Goal: Check status: Check status

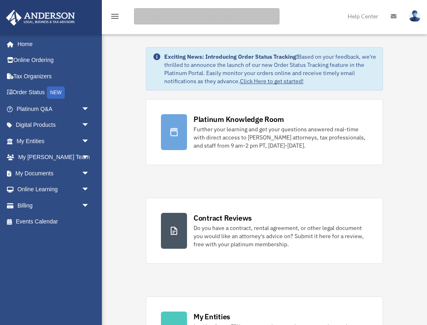
click at [165, 16] on input "search" at bounding box center [206, 16] width 145 height 16
paste input "**********"
type input "**********"
drag, startPoint x: 212, startPoint y: 16, endPoint x: 129, endPoint y: 12, distance: 83.7
click at [129, 12] on form "**********" at bounding box center [207, 16] width 158 height 16
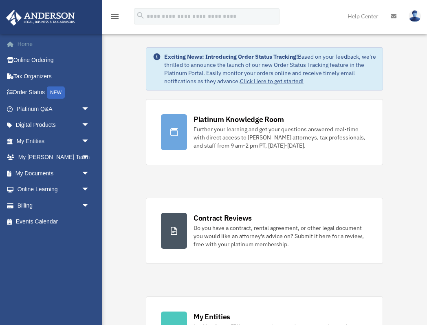
click at [25, 46] on link "Home" at bounding box center [54, 44] width 96 height 16
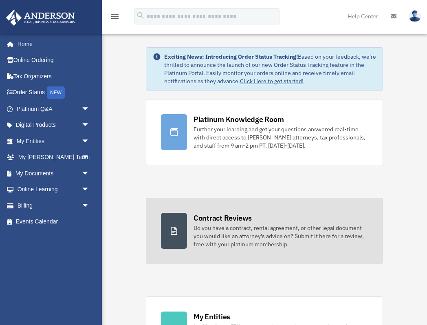
click at [205, 235] on div "Do you have a contract, rental agreement, or other legal document you would lik…" at bounding box center [281, 236] width 174 height 24
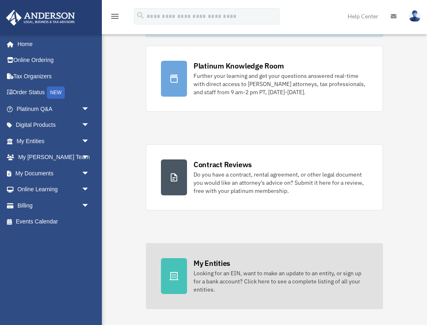
scroll to position [55, 0]
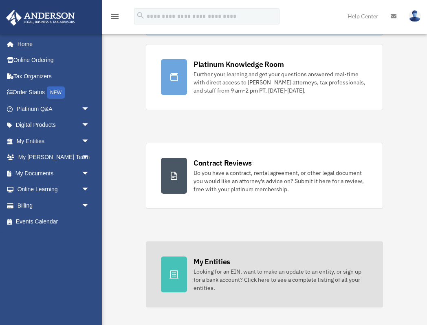
click at [228, 273] on div "Looking for an EIN, want to make an update to an entity, or sign up for a bank …" at bounding box center [281, 279] width 174 height 24
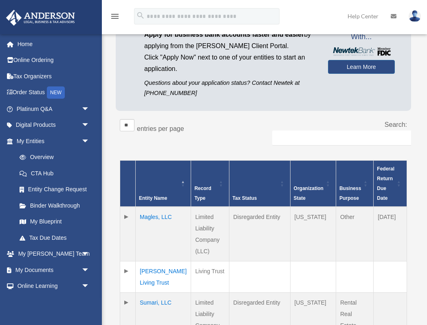
scroll to position [72, 0]
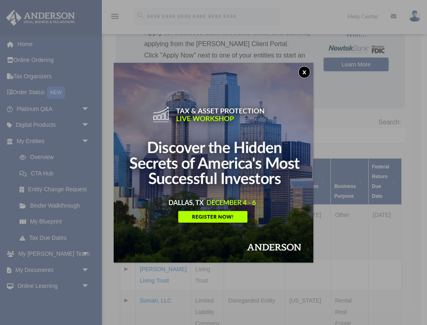
click at [303, 74] on button "x" at bounding box center [304, 72] width 12 height 12
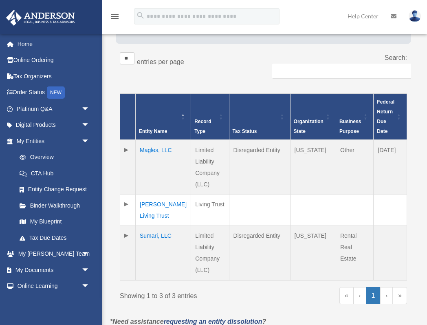
scroll to position [137, 0]
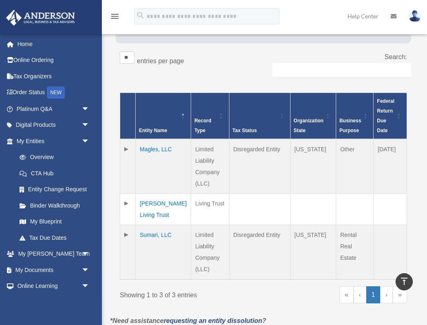
click at [153, 235] on td "Sumari, LLC" at bounding box center [163, 252] width 55 height 55
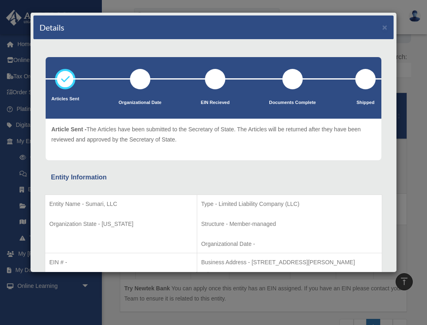
scroll to position [0, 0]
click at [385, 28] on button "×" at bounding box center [384, 27] width 5 height 9
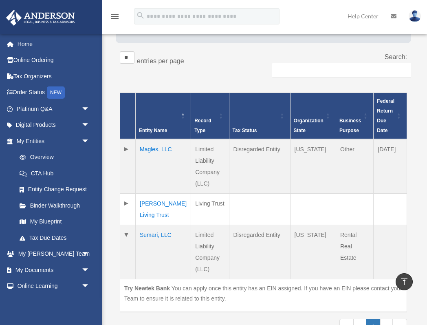
click at [155, 194] on td "[PERSON_NAME] Living Trust" at bounding box center [163, 209] width 55 height 31
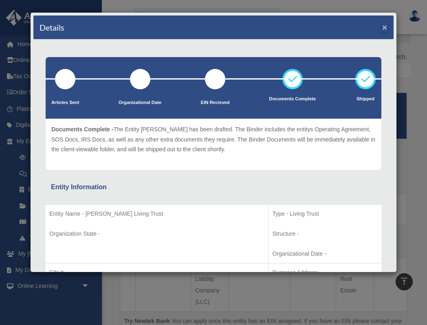
click at [385, 27] on button "×" at bounding box center [384, 27] width 5 height 9
